Goal: Task Accomplishment & Management: Manage account settings

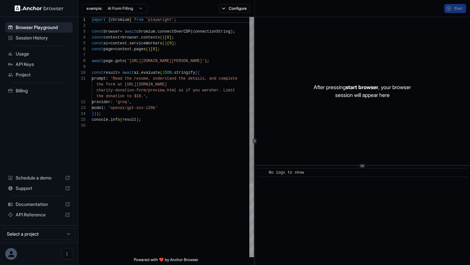
scroll to position [59, 0]
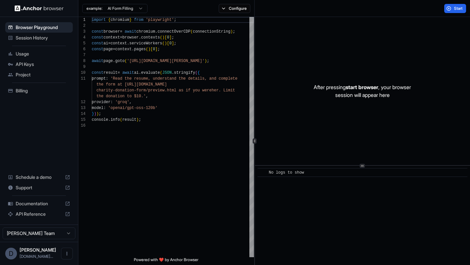
click at [31, 67] on span "API Keys" at bounding box center [43, 64] width 54 height 7
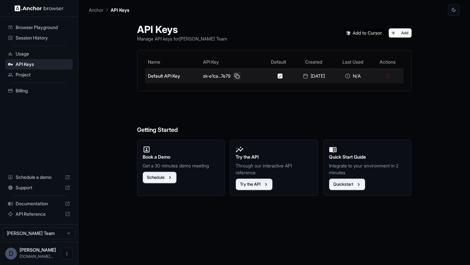
click at [235, 75] on button at bounding box center [237, 76] width 8 height 8
